Goal: Task Accomplishment & Management: Complete application form

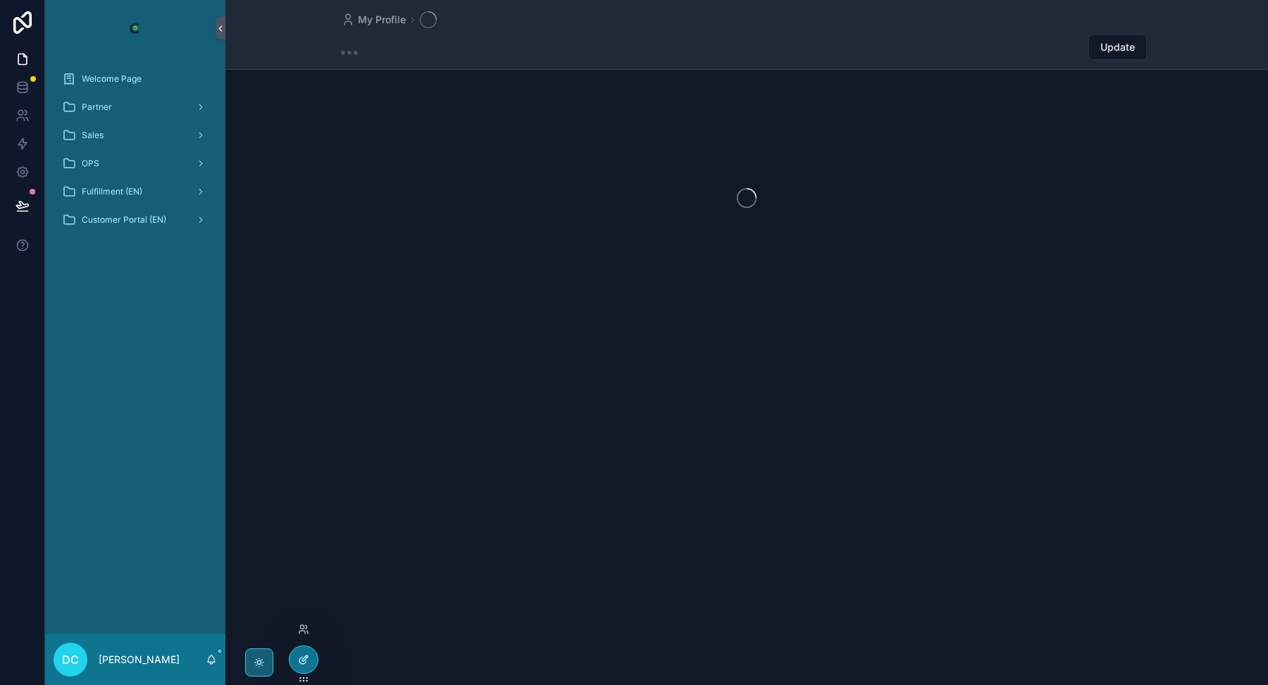
click at [309, 666] on div at bounding box center [304, 659] width 28 height 27
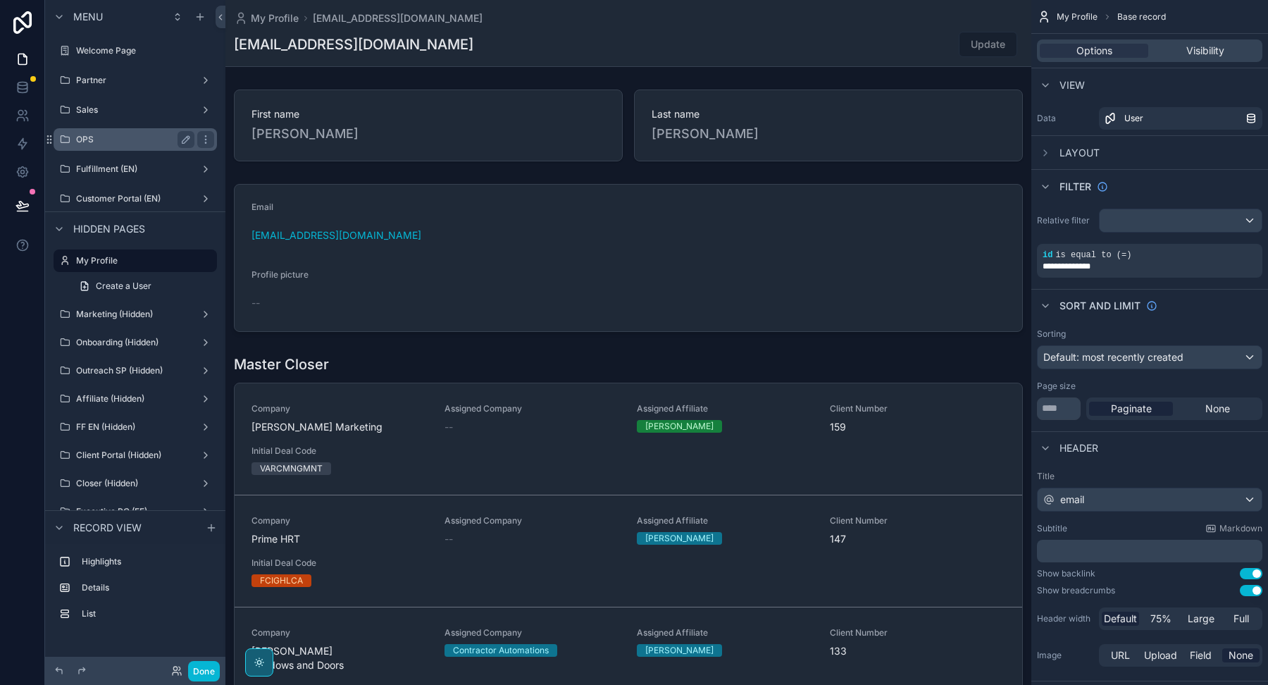
click at [118, 132] on div "OPS" at bounding box center [135, 139] width 118 height 17
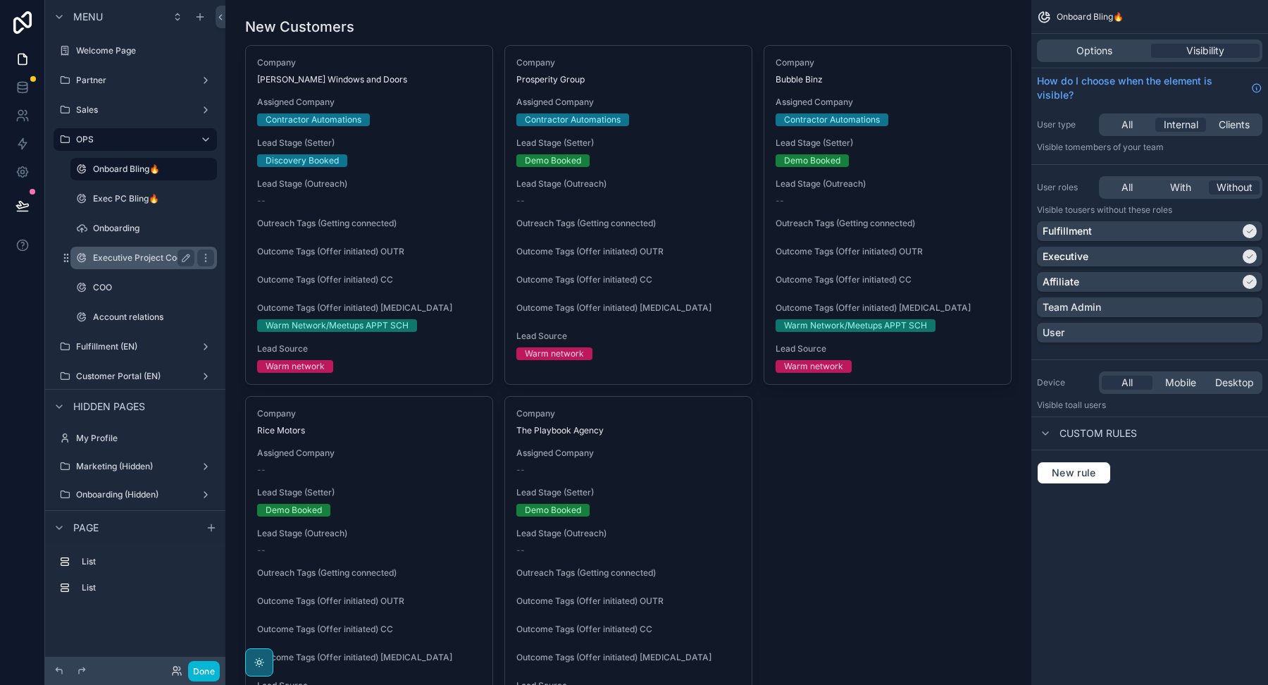
click at [128, 256] on label "Executive Project Coordinator" at bounding box center [153, 257] width 120 height 11
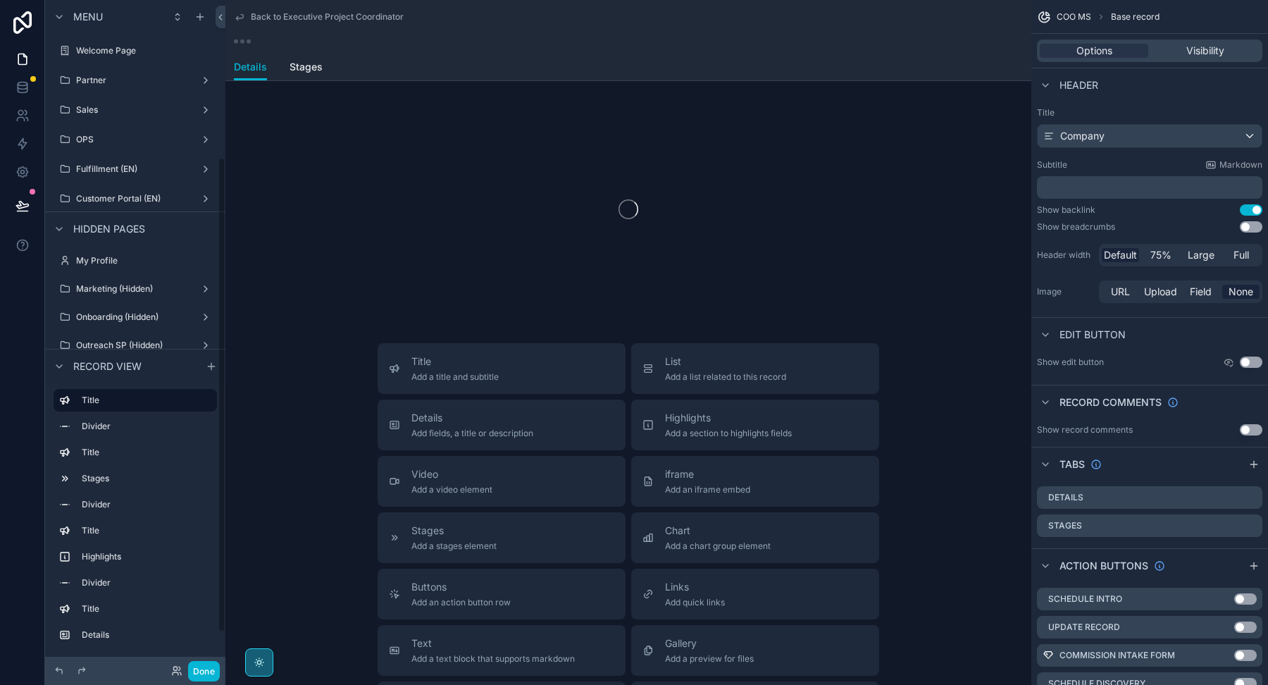
scroll to position [222, 0]
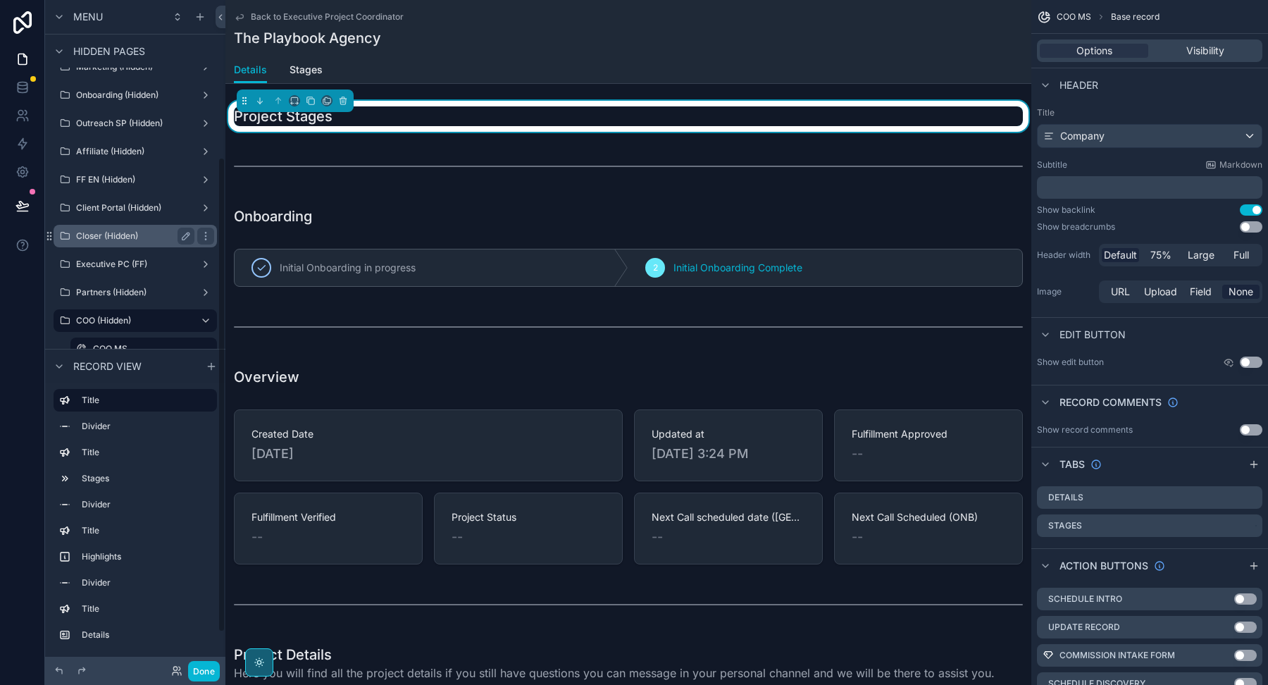
click at [106, 226] on div "Closer (Hidden)" at bounding box center [135, 236] width 158 height 23
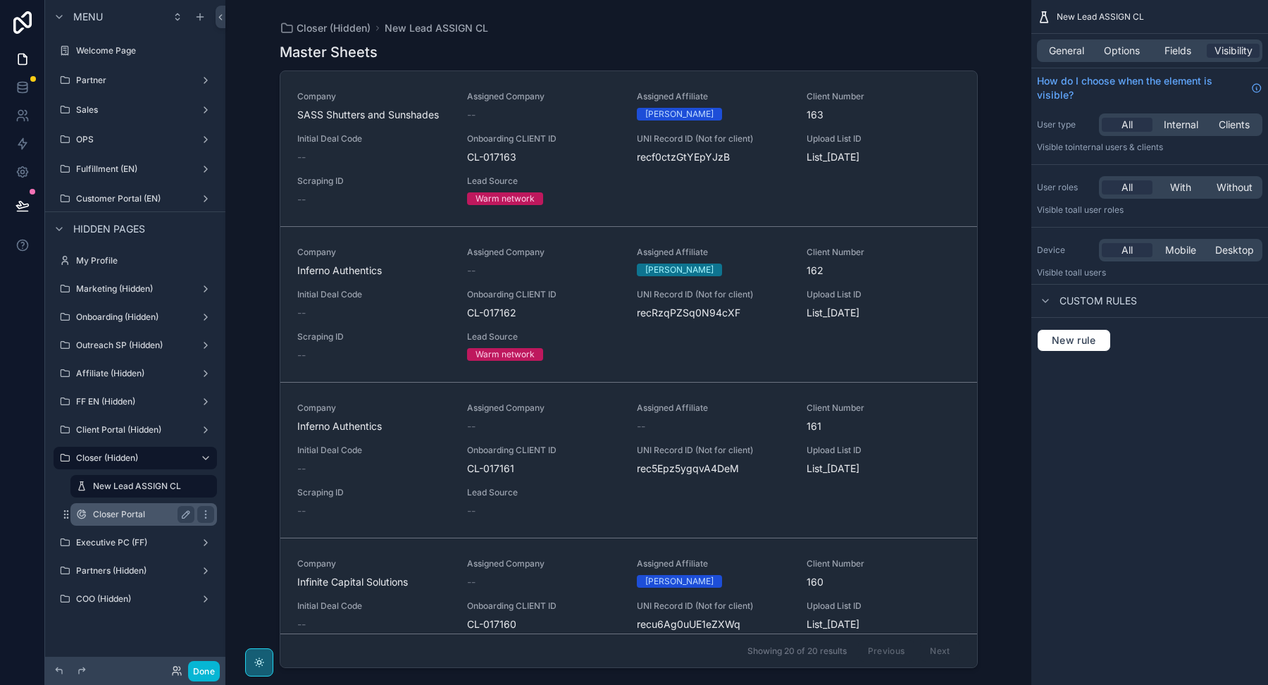
click at [118, 509] on label "Closer Portal" at bounding box center [141, 514] width 96 height 11
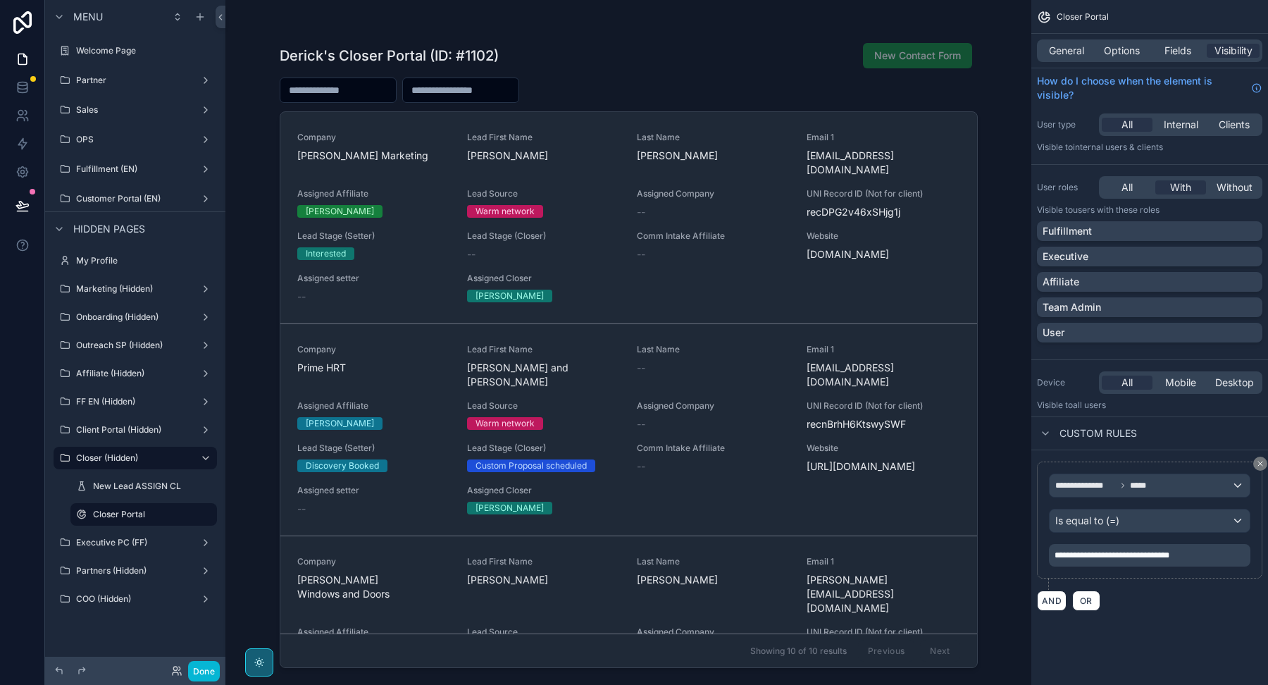
click at [428, 223] on div "scrollable content" at bounding box center [628, 334] width 721 height 668
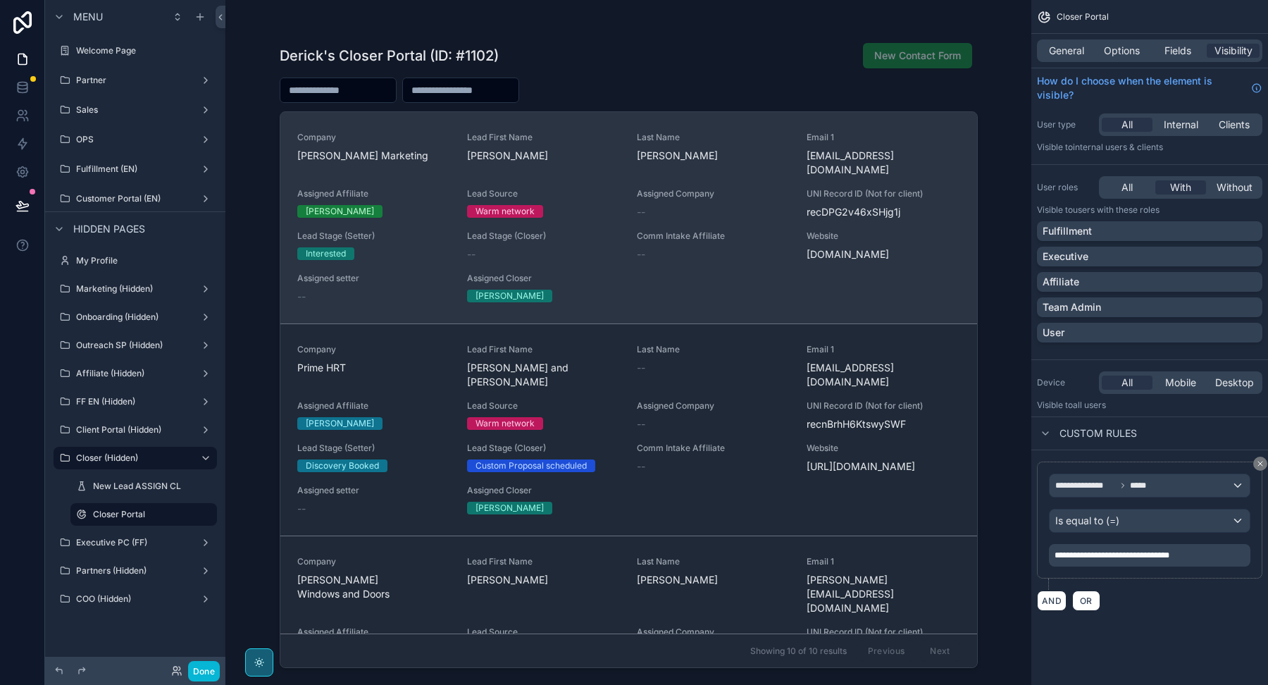
click at [429, 230] on span "Lead Stage (Setter)" at bounding box center [373, 235] width 153 height 11
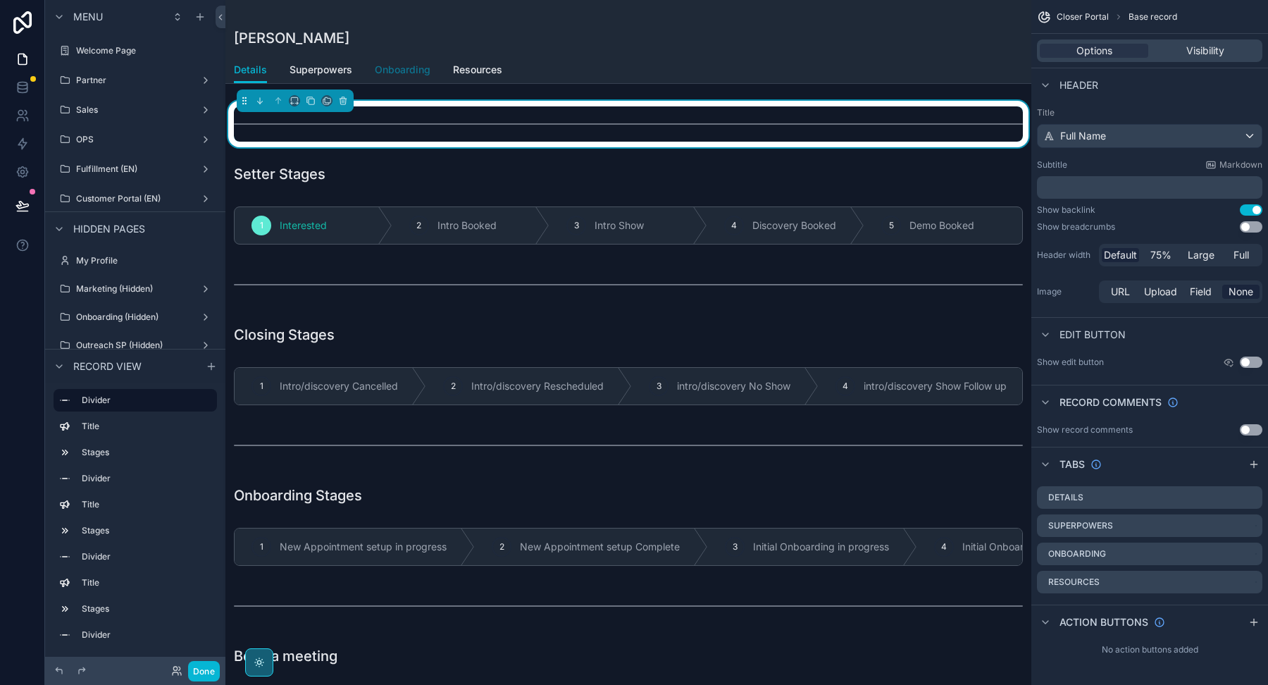
click at [402, 70] on span "Onboarding" at bounding box center [403, 70] width 56 height 14
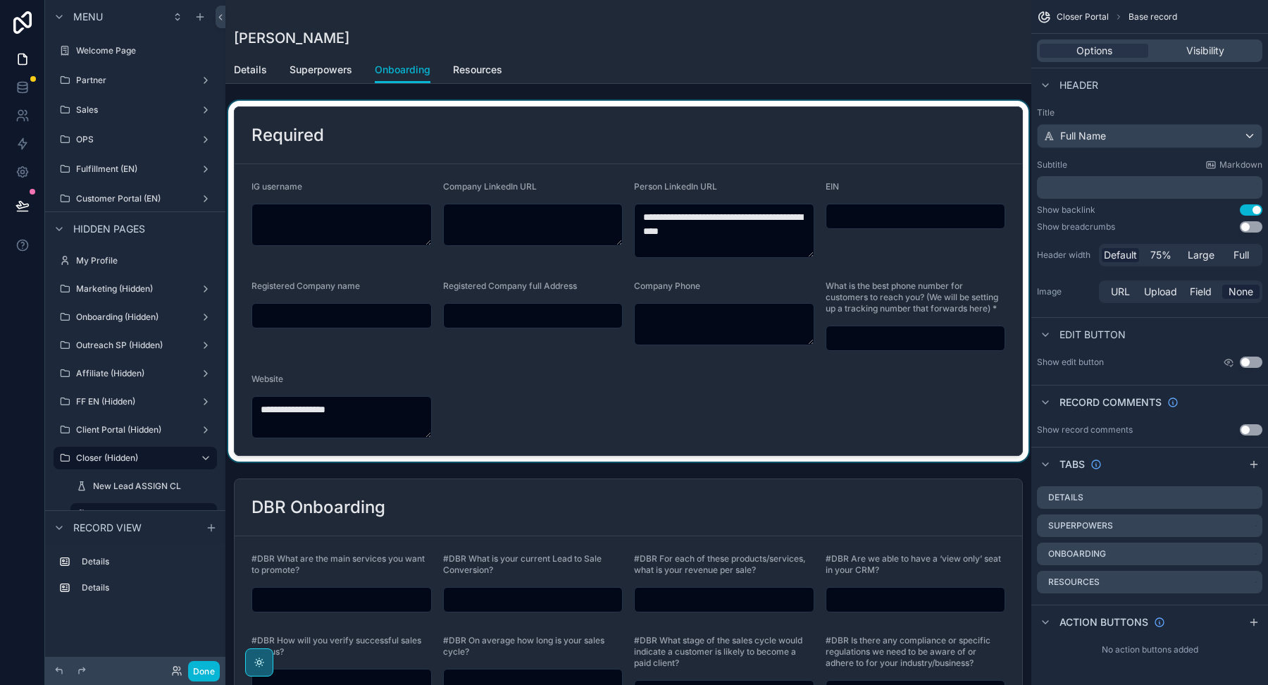
click at [468, 385] on div "scrollable content" at bounding box center [628, 281] width 806 height 361
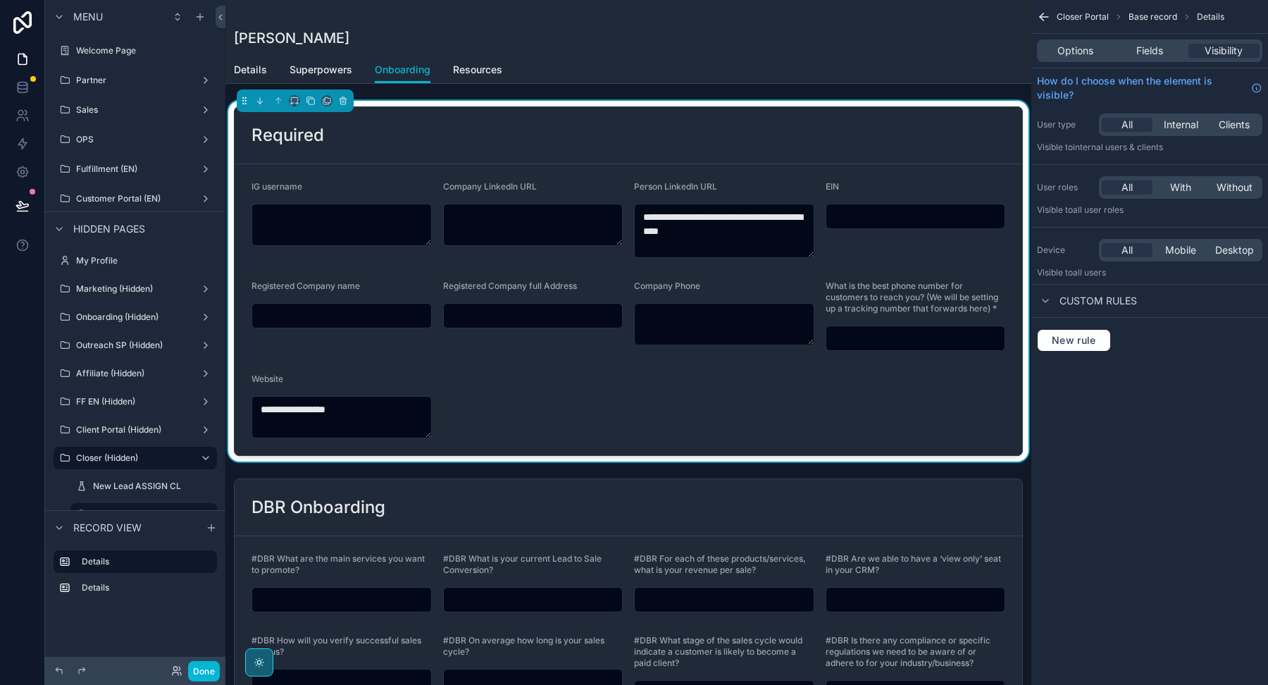
click at [613, 393] on form "**********" at bounding box center [629, 309] width 788 height 291
click at [1153, 49] on span "Fields" at bounding box center [1149, 51] width 27 height 14
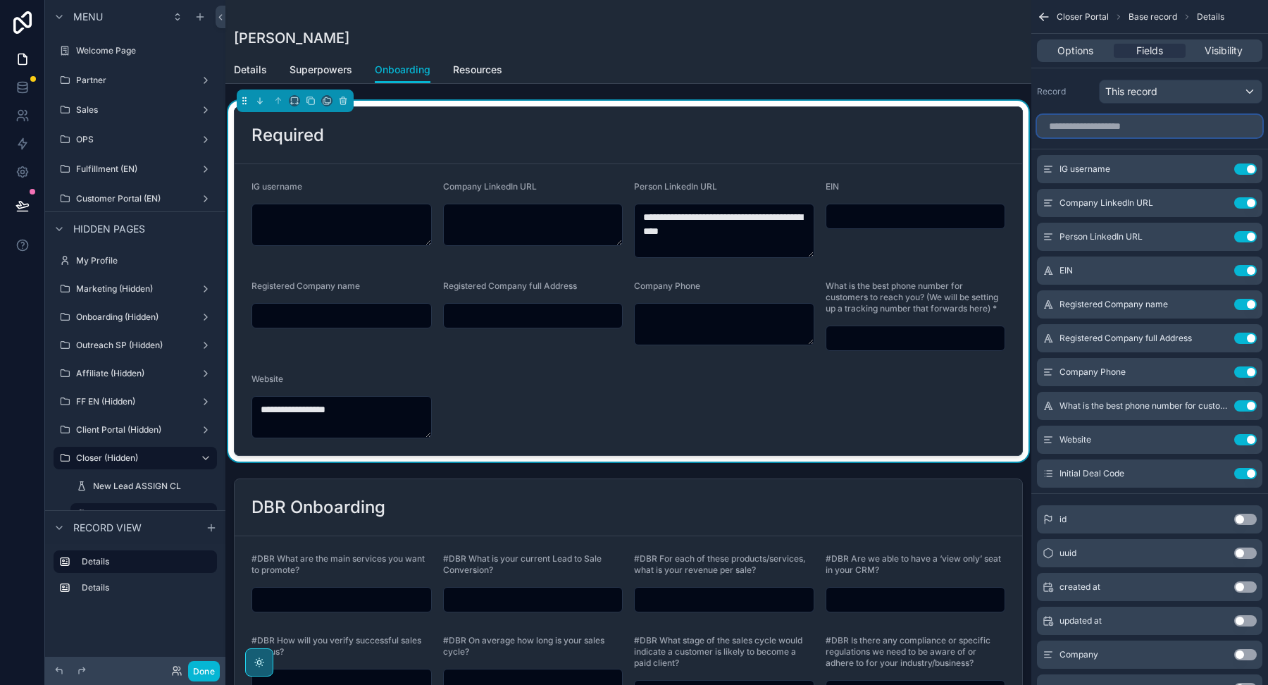
click at [1115, 123] on input "scrollable content" at bounding box center [1149, 126] width 225 height 23
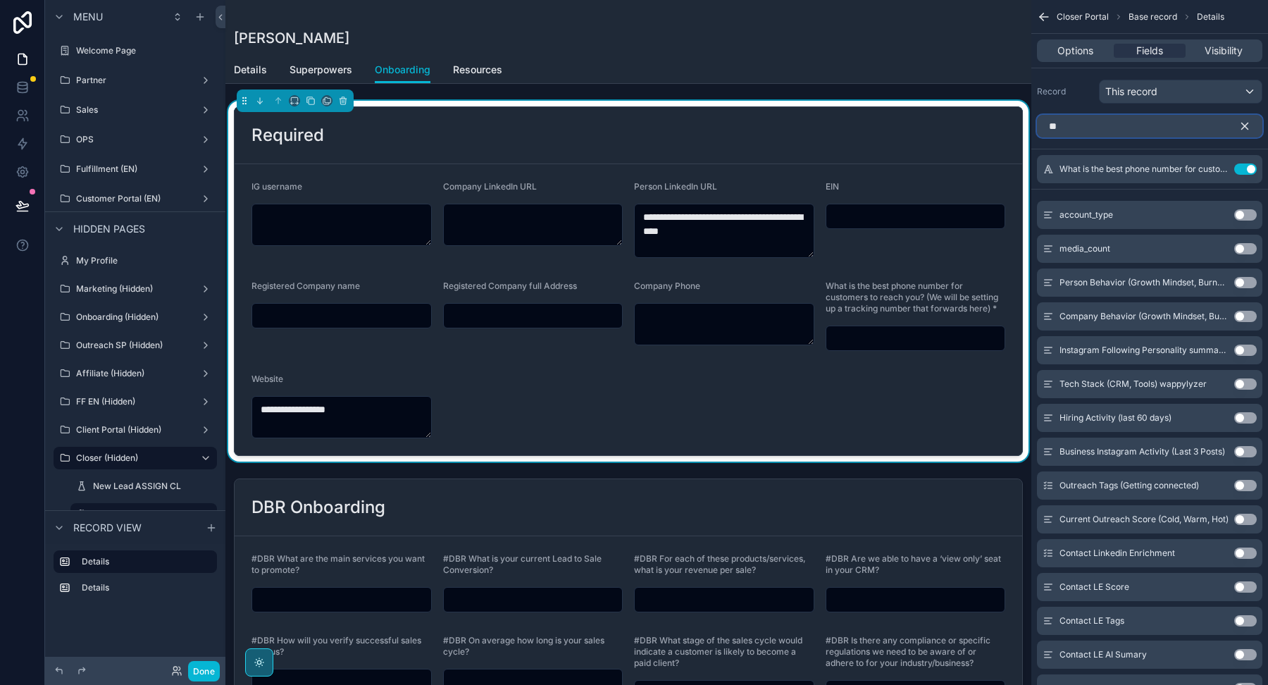
type input "*"
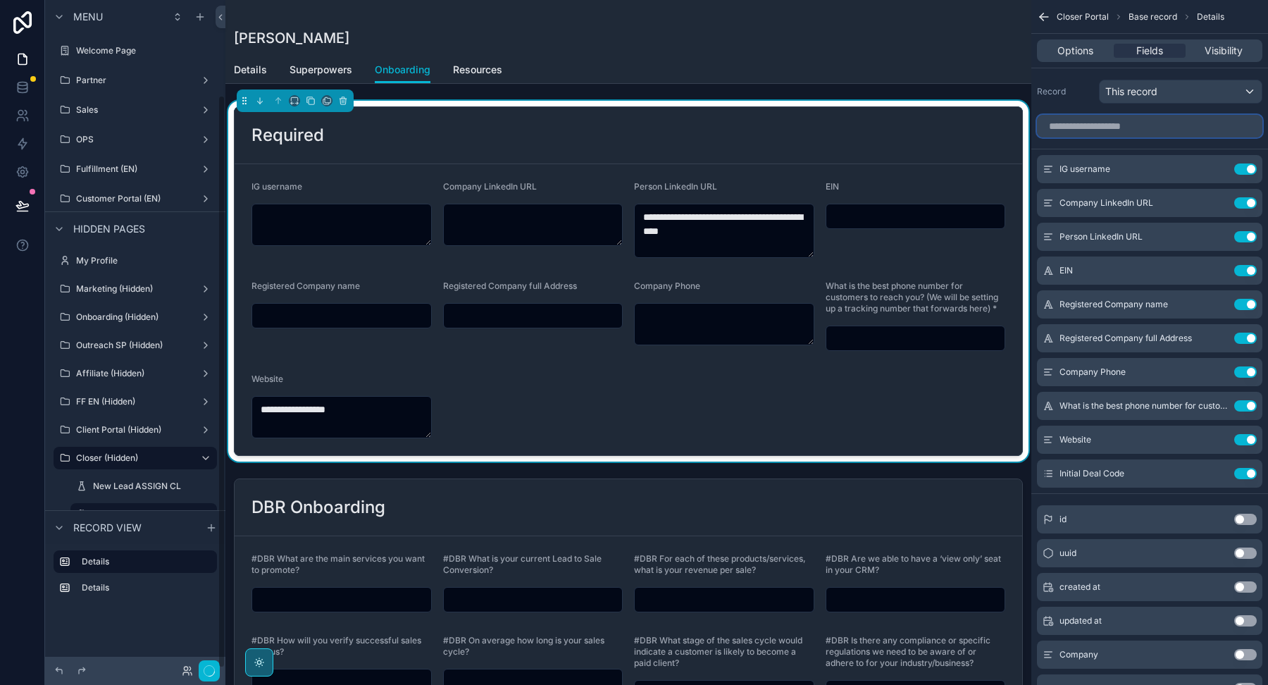
scroll to position [111, 0]
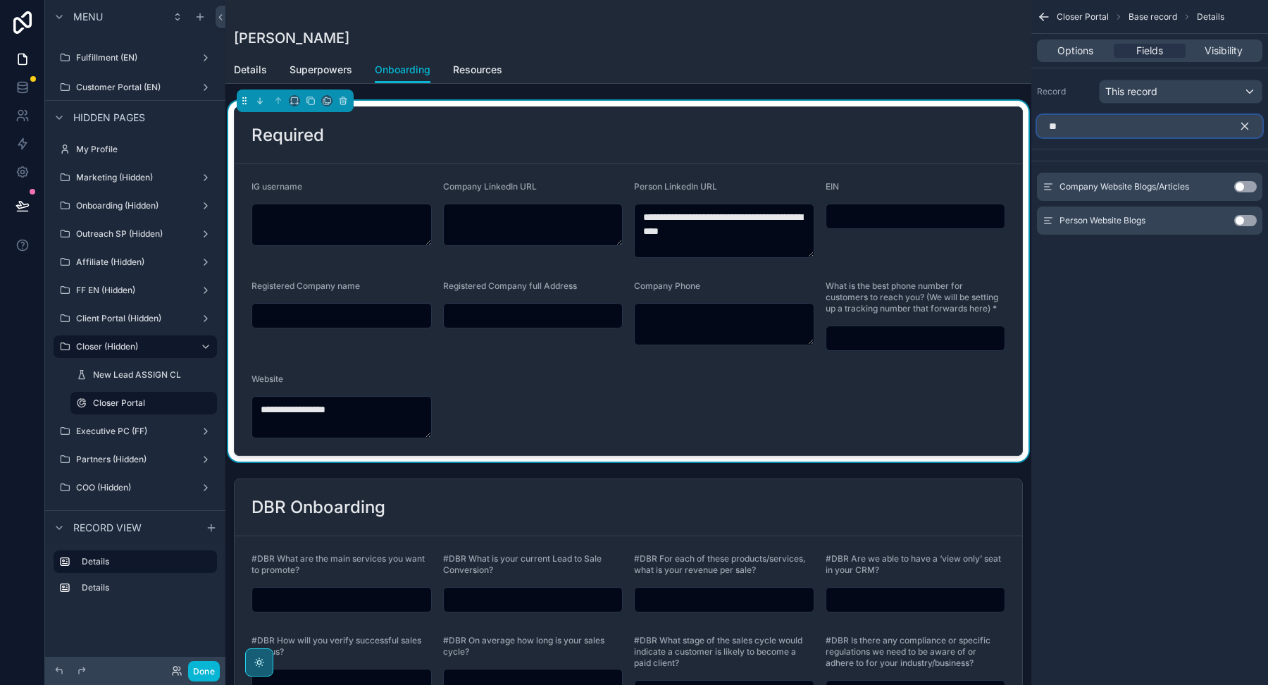
type input "*"
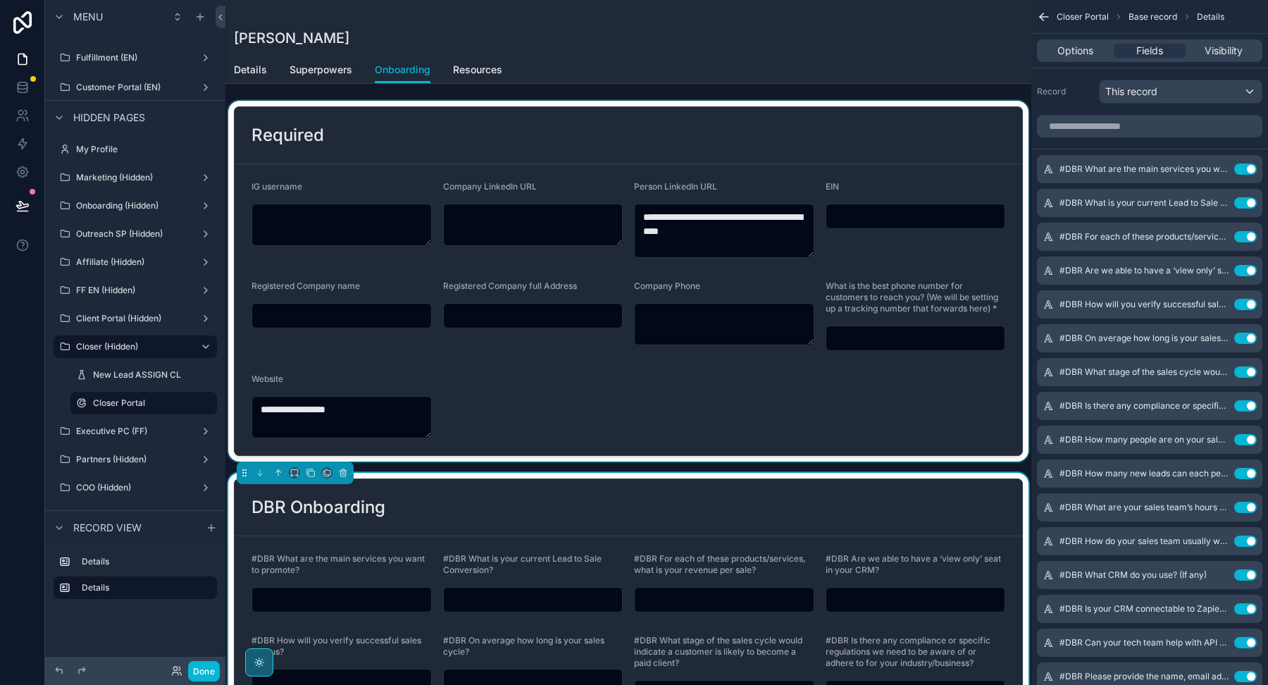
click at [637, 402] on div "scrollable content" at bounding box center [628, 281] width 806 height 361
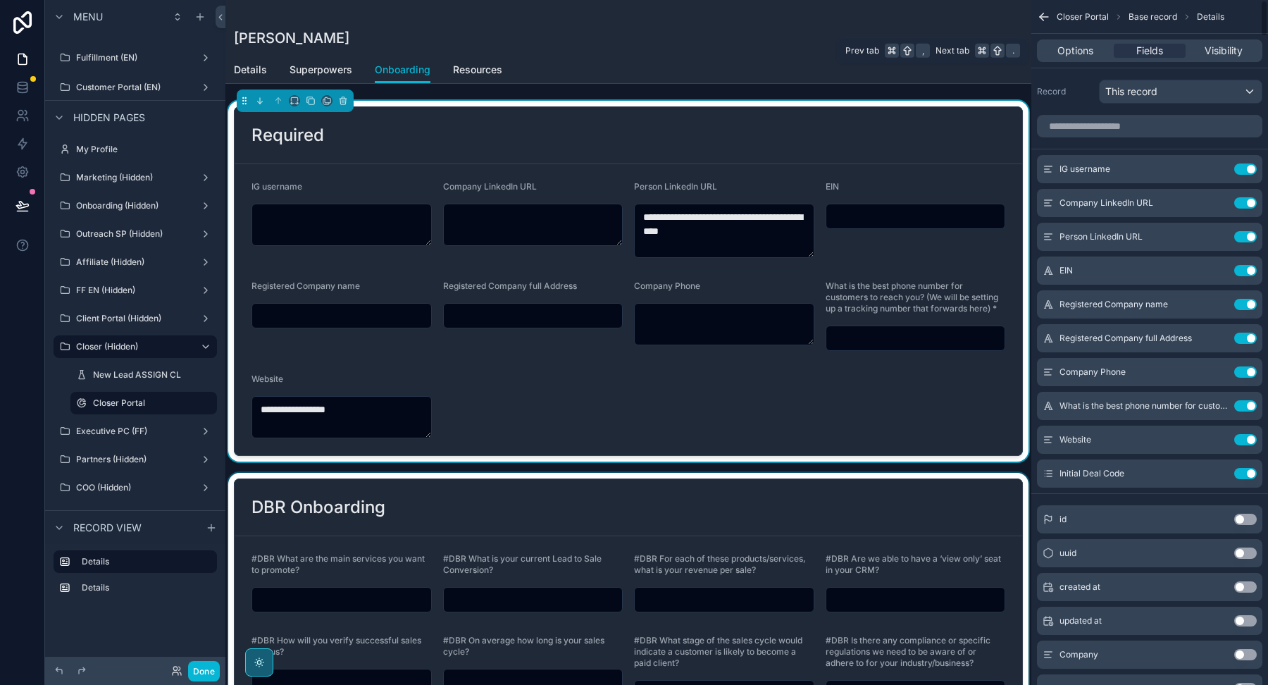
click at [1067, 66] on div "Options Fields Visibility" at bounding box center [1149, 51] width 237 height 34
click at [1067, 53] on span "Options" at bounding box center [1076, 51] width 36 height 14
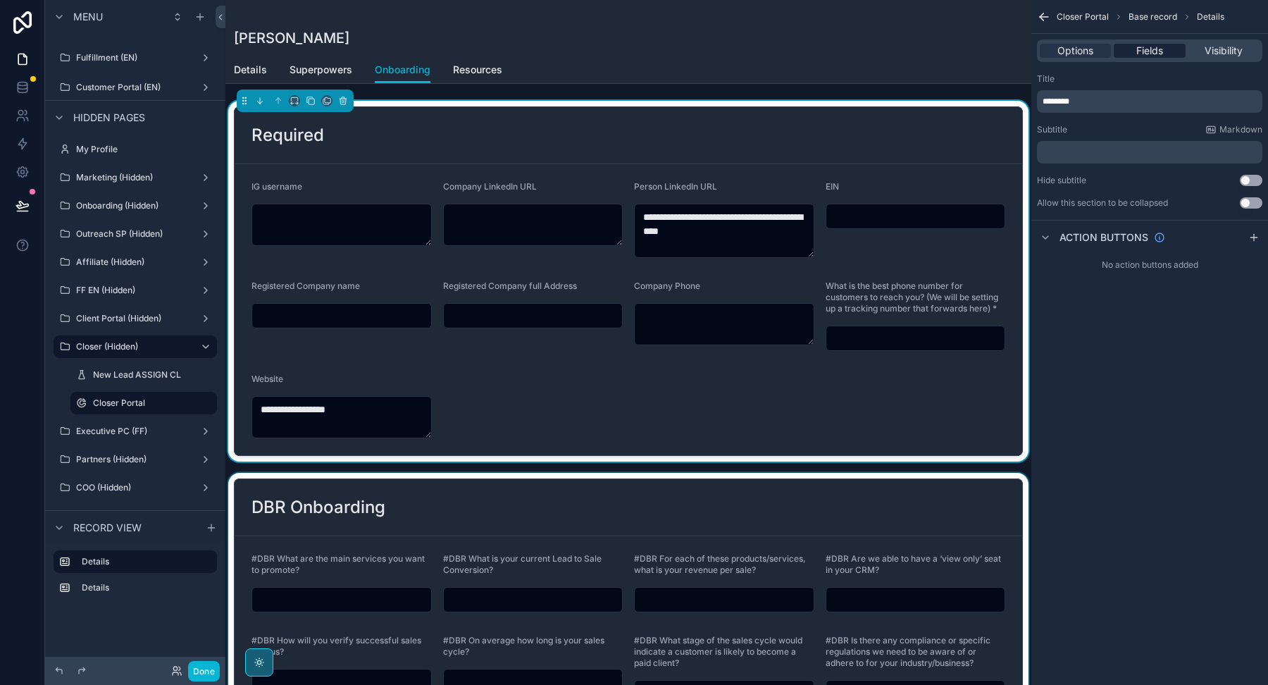
click at [1140, 47] on span "Fields" at bounding box center [1149, 51] width 27 height 14
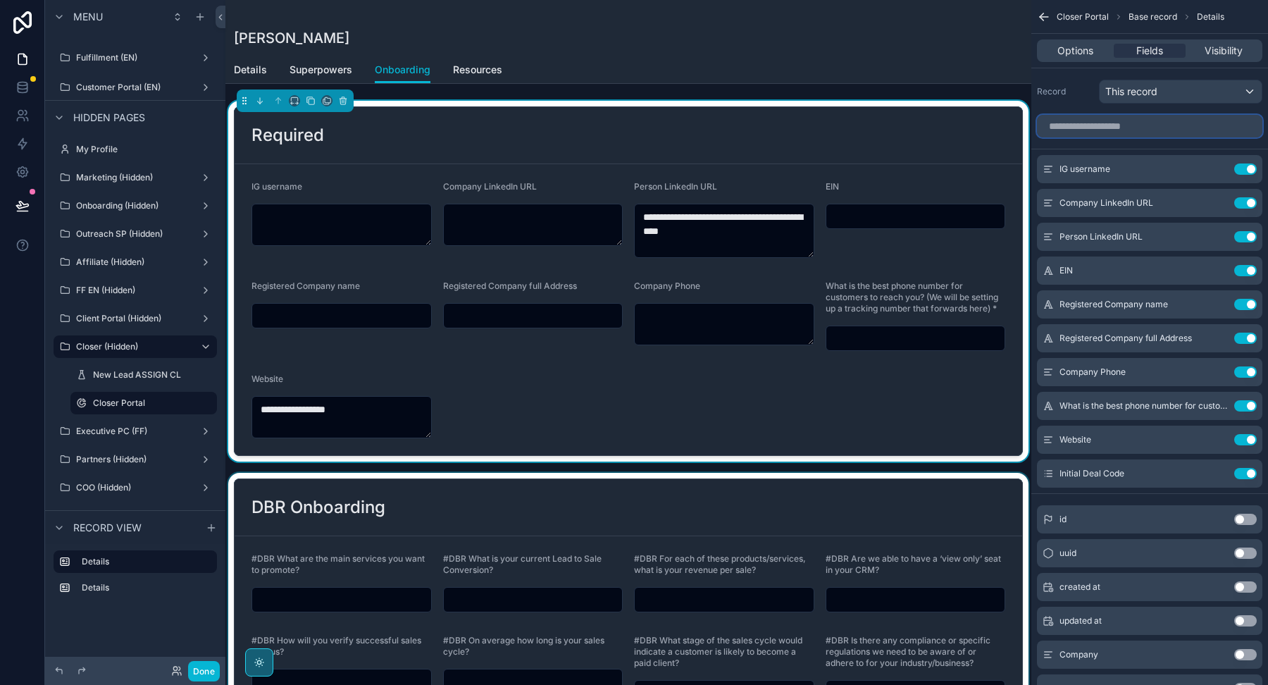
click at [1116, 122] on input "scrollable content" at bounding box center [1149, 126] width 225 height 23
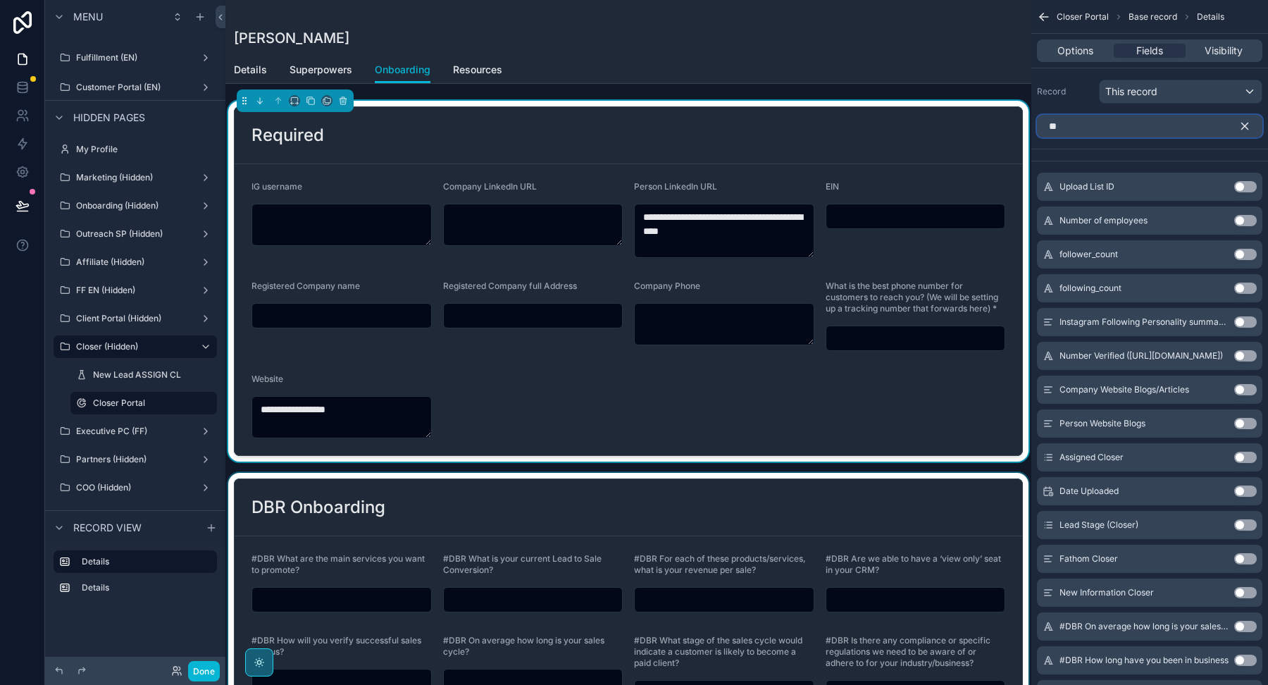
type input "*"
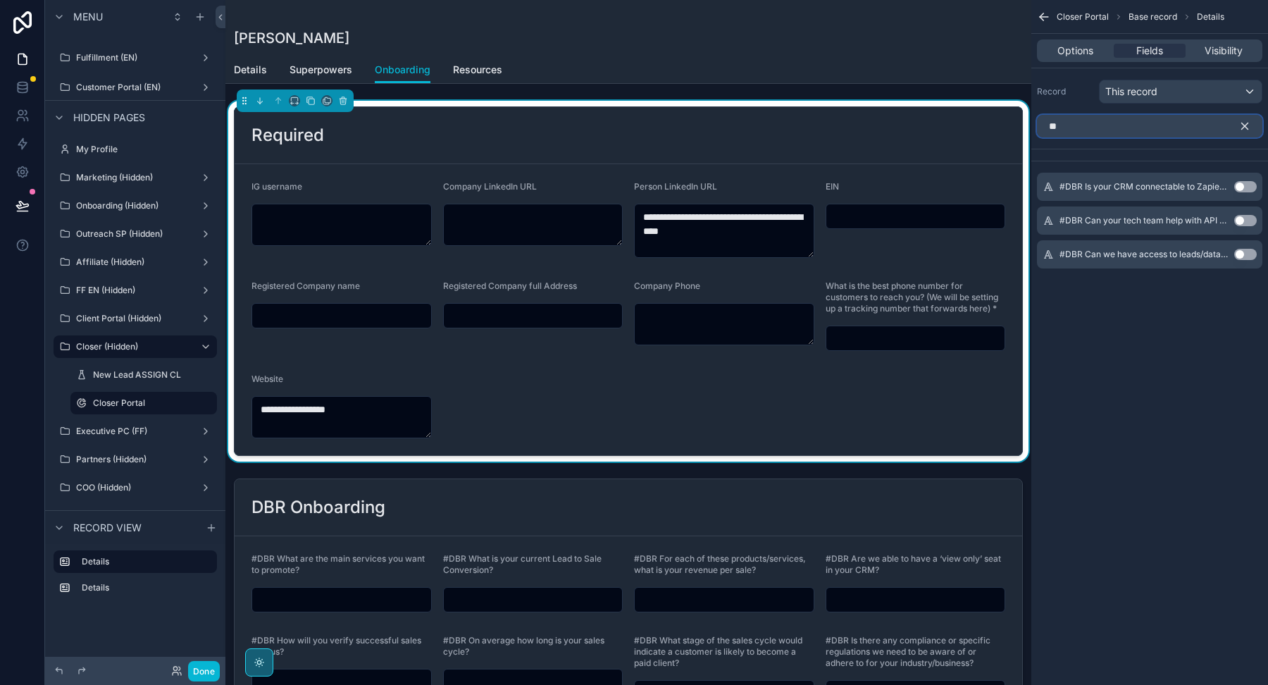
type input "*"
